Goal: Transaction & Acquisition: Purchase product/service

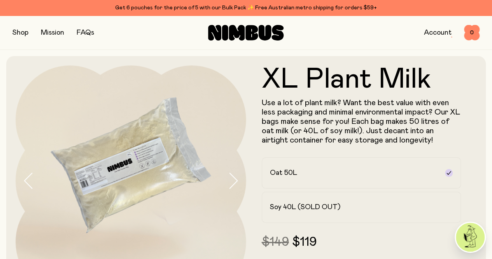
click at [430, 16] on div "Shop Mission FAQs Account 0 0" at bounding box center [245, 33] width 467 height 34
click at [427, 34] on link "Account" at bounding box center [438, 32] width 28 height 7
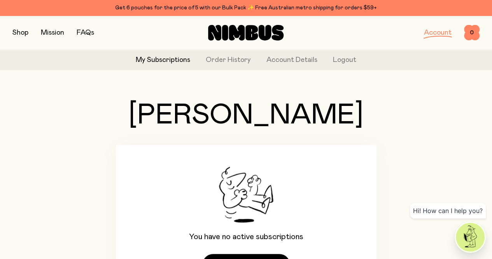
click at [22, 29] on button "button" at bounding box center [20, 32] width 16 height 11
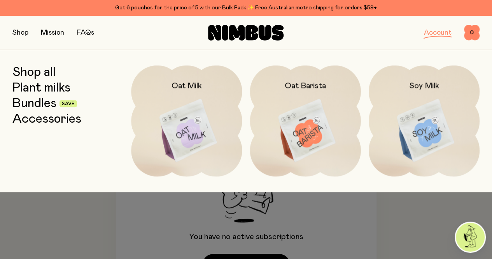
click at [56, 102] on link "Bundles" at bounding box center [34, 104] width 44 height 14
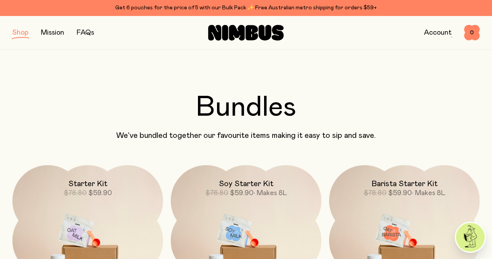
click at [23, 33] on button "button" at bounding box center [20, 32] width 16 height 11
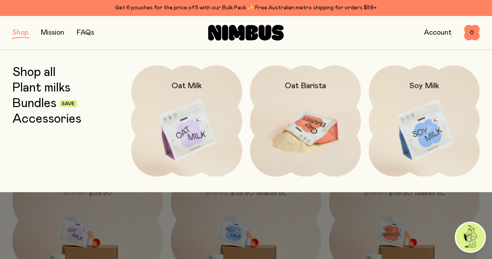
click at [295, 106] on img at bounding box center [305, 130] width 111 height 130
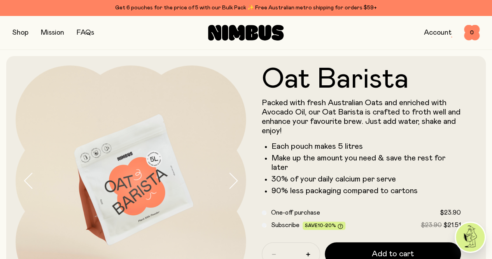
scroll to position [130, 0]
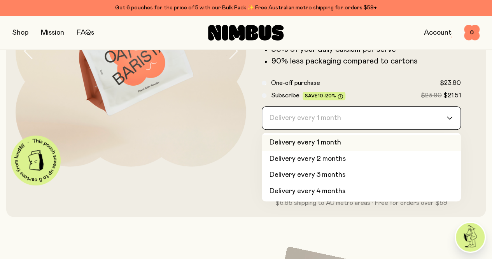
click at [447, 119] on icon "Search for option" at bounding box center [450, 117] width 6 height 3
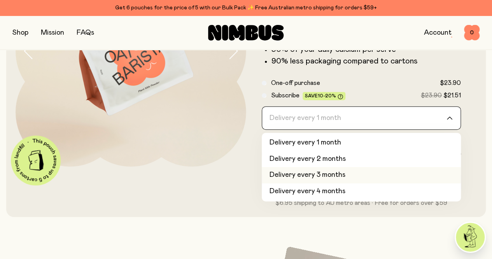
click at [341, 183] on li "Delivery every 3 months" at bounding box center [362, 175] width 200 height 16
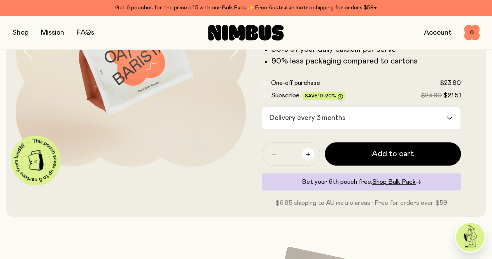
click at [310, 156] on icon "button" at bounding box center [308, 154] width 4 height 4
type input "*"
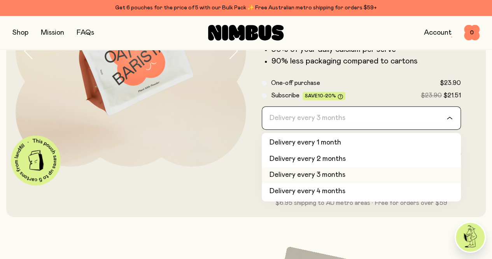
click at [447, 119] on icon "Search for option" at bounding box center [450, 117] width 6 height 3
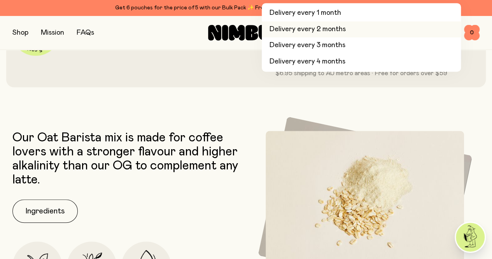
scroll to position [31, 0]
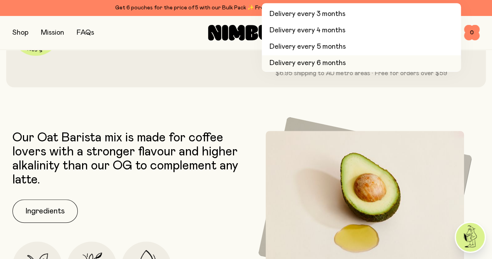
click at [342, 72] on li "Delivery every 6 months" at bounding box center [362, 63] width 200 height 16
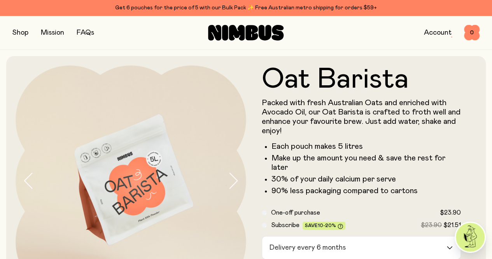
scroll to position [130, 0]
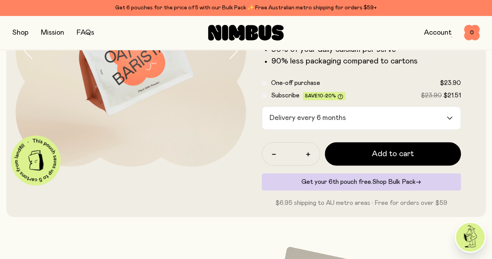
click at [388, 185] on span "Shop Bulk Pack" at bounding box center [394, 182] width 44 height 6
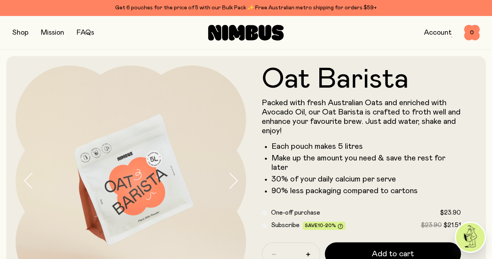
scroll to position [130, 0]
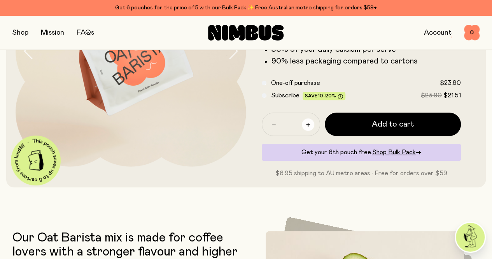
click at [310, 126] on icon "button" at bounding box center [308, 125] width 4 height 4
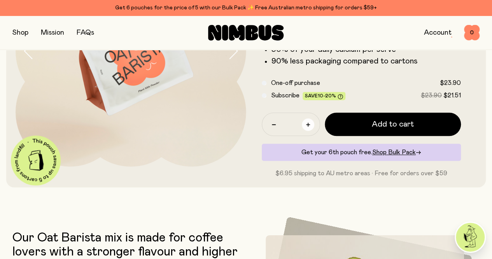
click at [310, 126] on icon "button" at bounding box center [308, 125] width 4 height 4
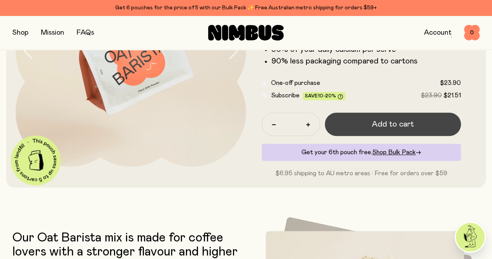
click at [390, 130] on span "Add to cart" at bounding box center [393, 124] width 42 height 11
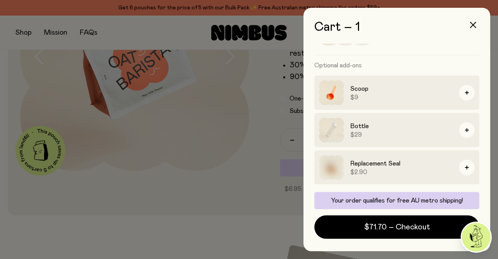
scroll to position [0, 0]
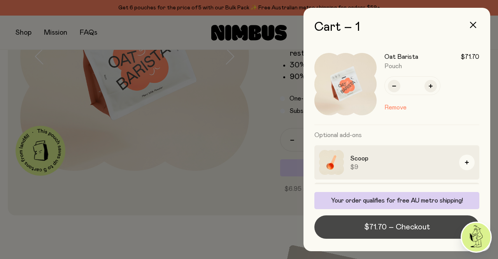
click at [397, 227] on span "$71.70 – Checkout" at bounding box center [397, 226] width 66 height 11
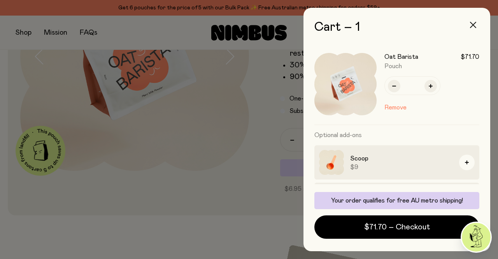
click at [473, 24] on icon "button" at bounding box center [473, 25] width 6 height 6
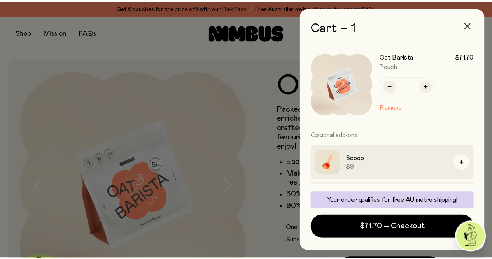
scroll to position [130, 0]
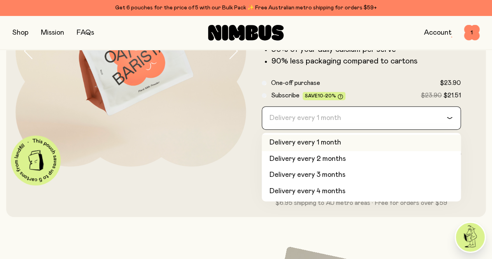
click at [447, 119] on icon "Search for option" at bounding box center [450, 117] width 6 height 3
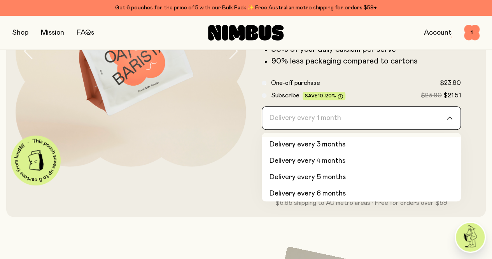
scroll to position [33, 0]
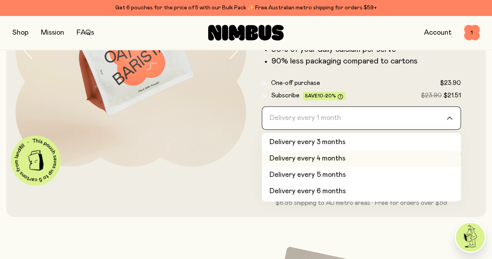
click at [330, 167] on li "Delivery every 4 months" at bounding box center [362, 159] width 200 height 16
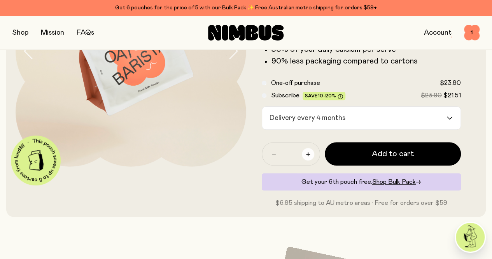
click at [314, 160] on button "button" at bounding box center [308, 154] width 12 height 12
click at [310, 156] on icon "button" at bounding box center [308, 154] width 4 height 4
type input "*"
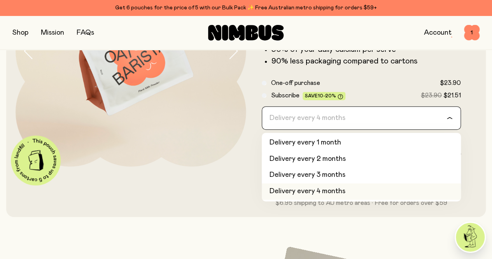
click at [447, 119] on icon "Search for option" at bounding box center [450, 117] width 6 height 3
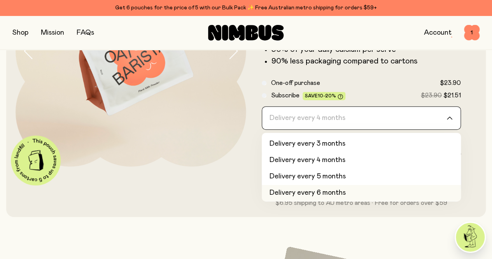
click at [314, 201] on li "Delivery every 6 months" at bounding box center [362, 193] width 200 height 16
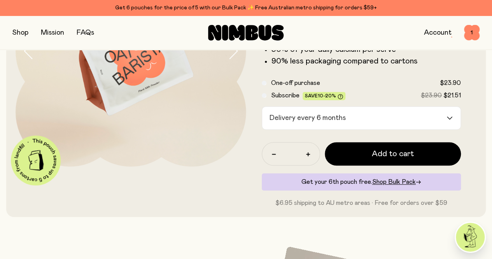
click at [447, 119] on icon "Search for option" at bounding box center [450, 117] width 6 height 3
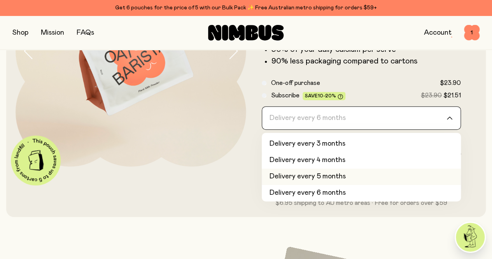
click at [324, 185] on li "Delivery every 5 months" at bounding box center [362, 177] width 200 height 16
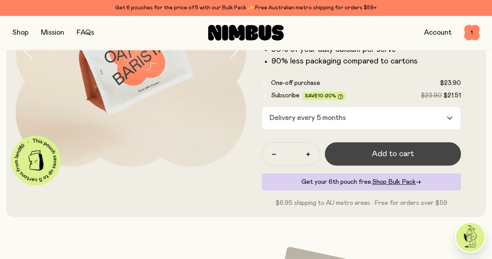
click at [391, 159] on span "Add to cart" at bounding box center [393, 153] width 42 height 11
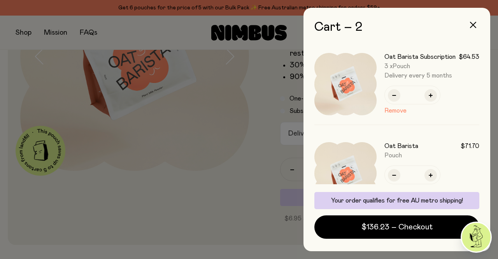
scroll to position [130, 0]
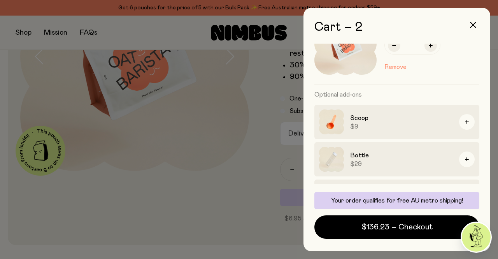
click at [395, 72] on button "Remove" at bounding box center [395, 66] width 22 height 9
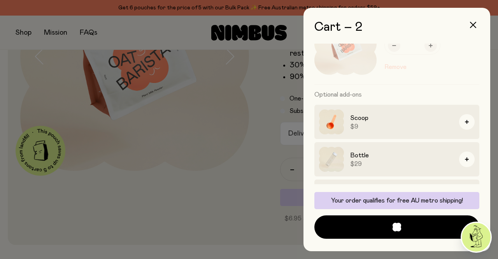
scroll to position [76, 0]
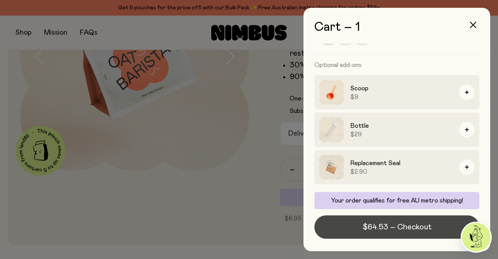
click at [406, 225] on span "$64.53 – Checkout" at bounding box center [397, 226] width 69 height 11
